Goal: Task Accomplishment & Management: Use online tool/utility

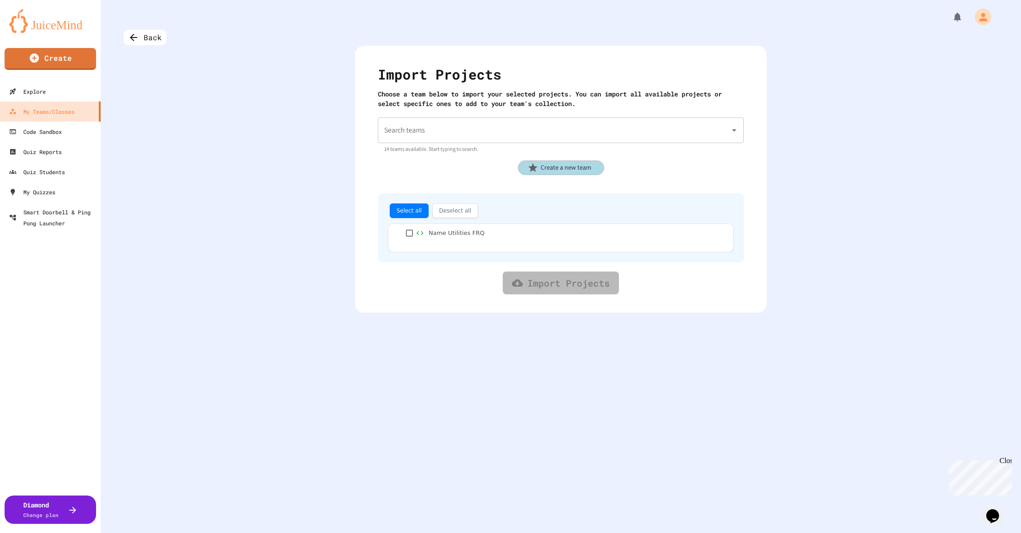
click at [434, 130] on input "Search teams" at bounding box center [554, 130] width 344 height 17
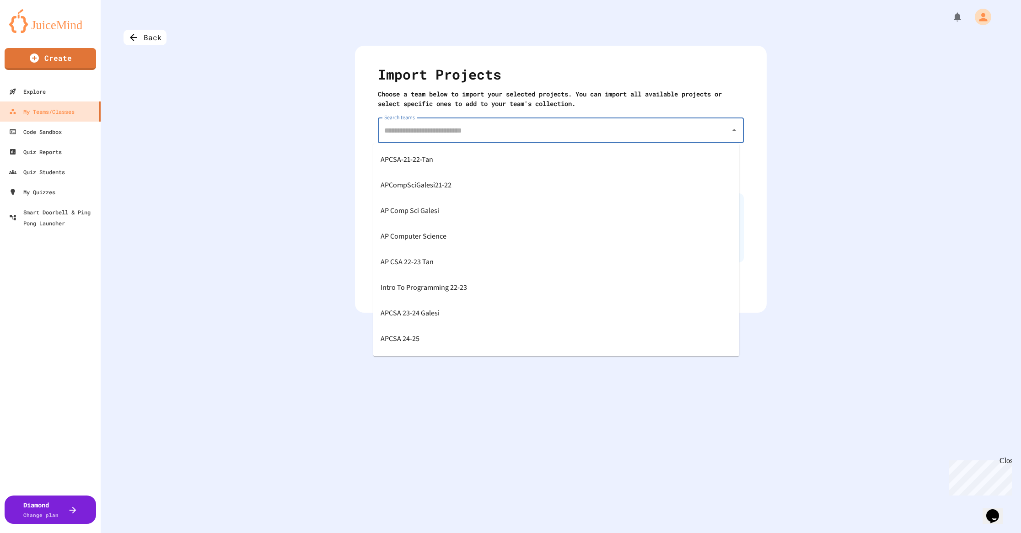
scroll to position [152, 0]
click at [429, 312] on span "APCSA Galesi [DATE]-[DATE]" at bounding box center [424, 314] width 86 height 15
type input "**********"
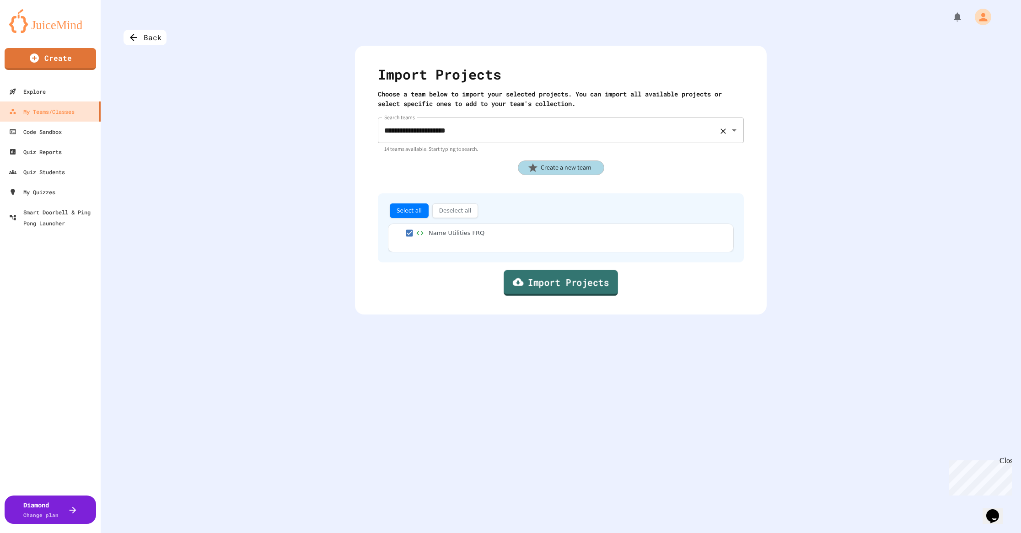
click at [546, 286] on link "Import Projects" at bounding box center [561, 283] width 114 height 26
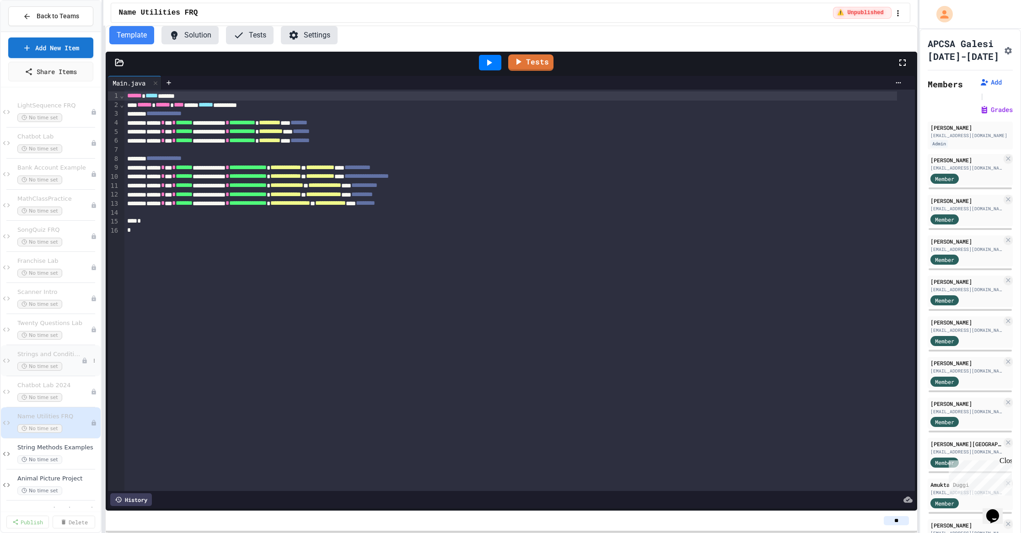
scroll to position [122, 0]
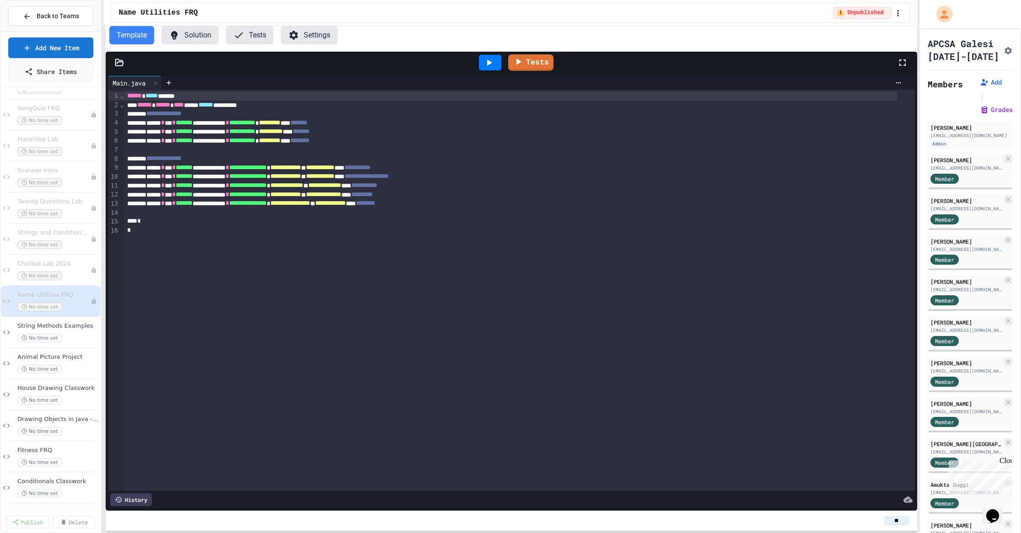
click at [122, 65] on icon at bounding box center [120, 62] width 8 height 6
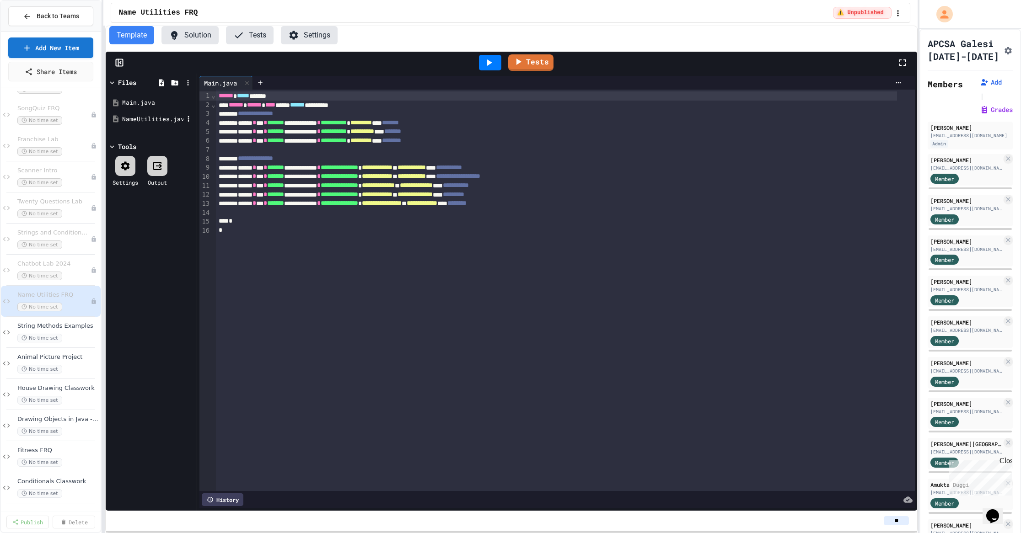
click at [141, 119] on div "NameUtilities.java" at bounding box center [152, 119] width 61 height 9
